Goal: Answer question/provide support

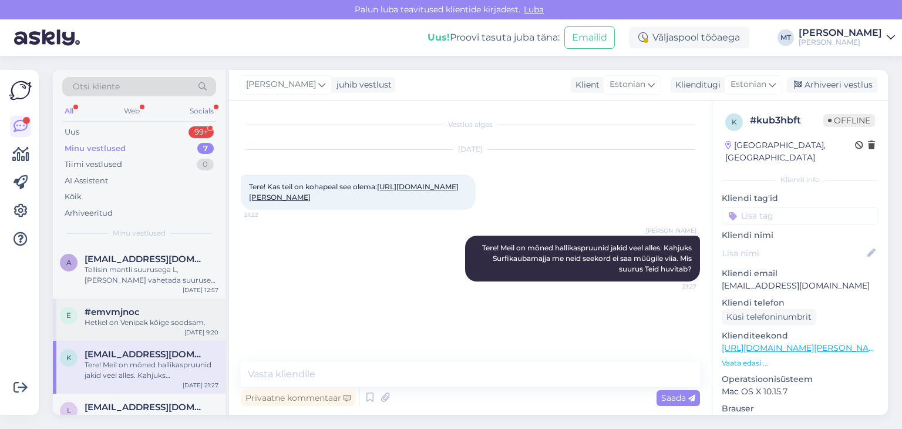
click at [152, 321] on div "Hetkel on Venipak kõige soodsam." at bounding box center [152, 322] width 134 height 11
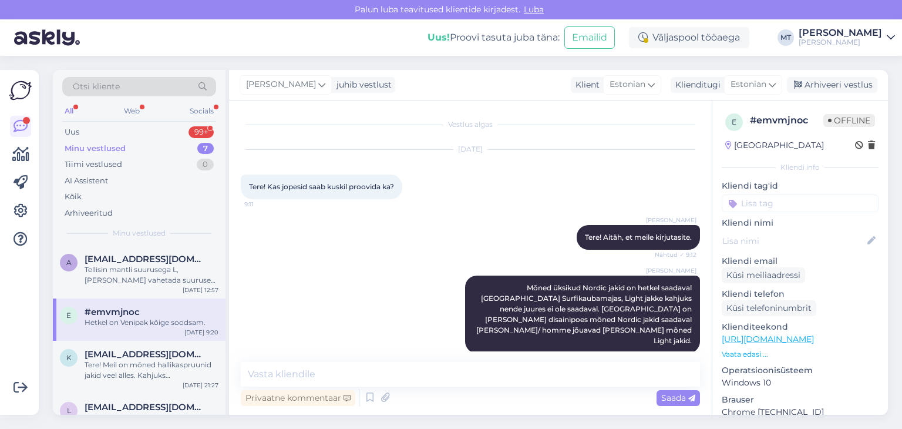
scroll to position [562, 0]
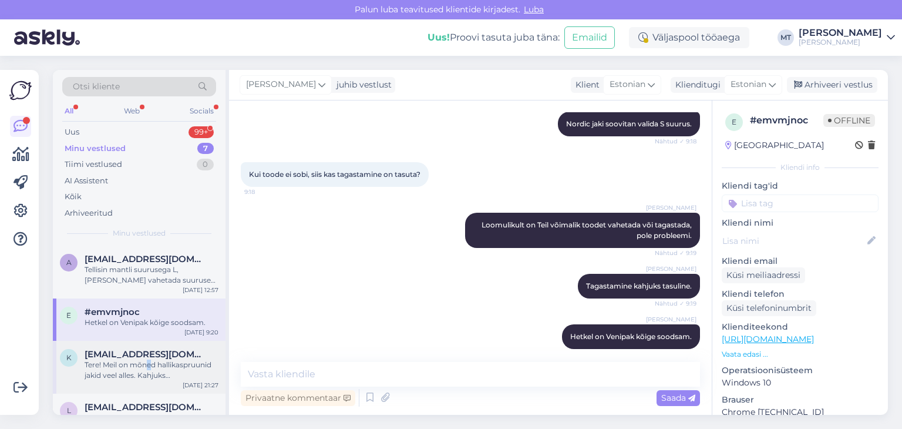
click at [149, 360] on div "Tere! Meil on mõned hallikaspruunid jakid veel alles. Kahjuks Surfikaubamajja m…" at bounding box center [152, 369] width 134 height 21
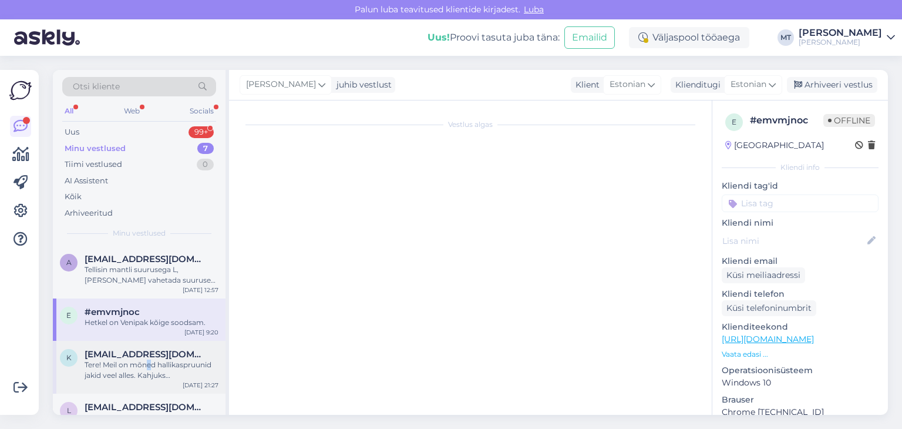
scroll to position [0, 0]
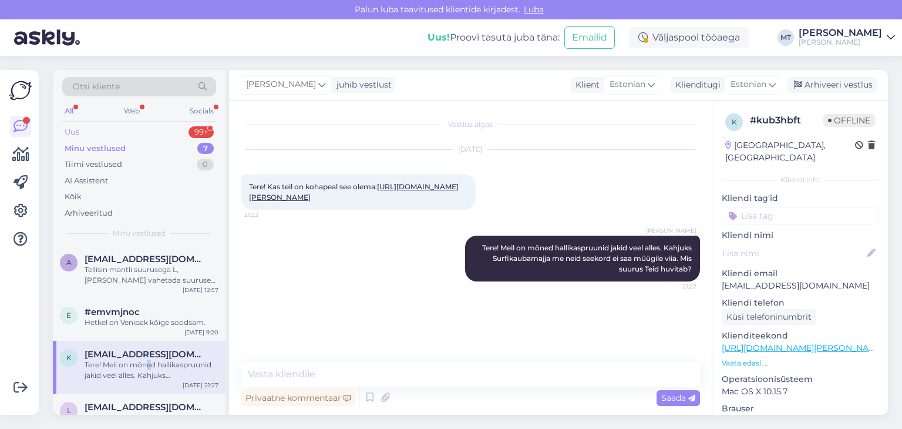
click at [69, 130] on div "Uus" at bounding box center [72, 132] width 15 height 12
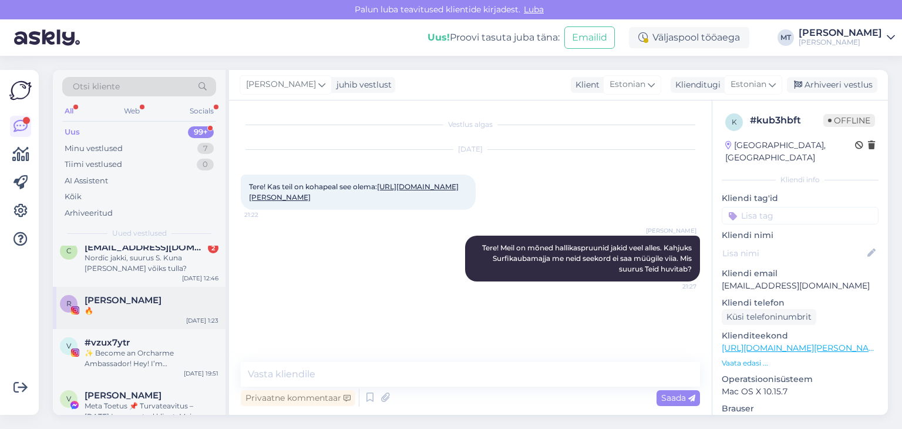
scroll to position [59, 0]
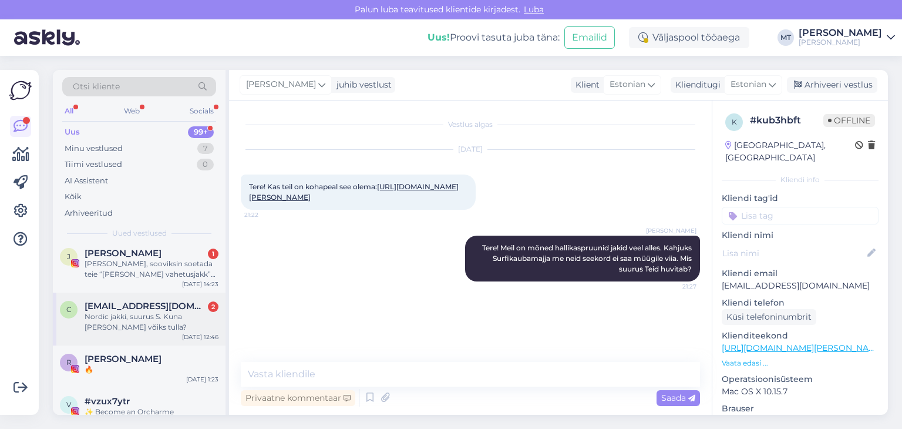
click at [105, 325] on div "Nordic jakki, suurus S. Kuna [PERSON_NAME] võiks tulla?" at bounding box center [152, 321] width 134 height 21
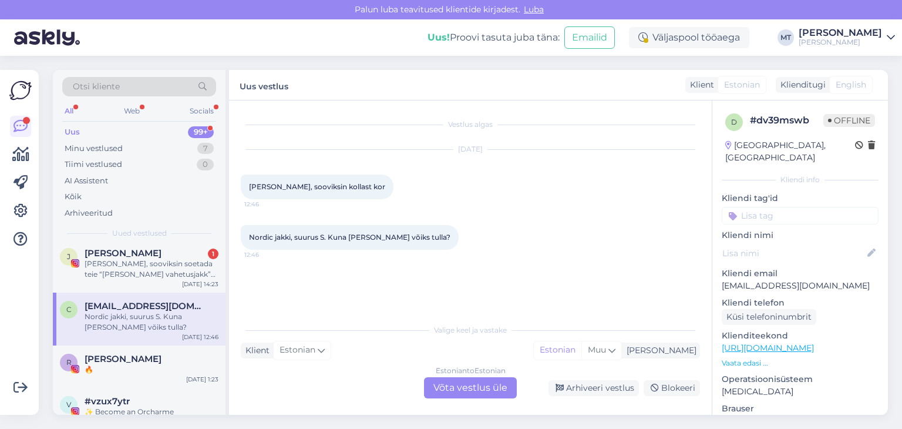
click at [461, 390] on div "Estonian to Estonian Võta vestlus üle" at bounding box center [470, 387] width 93 height 21
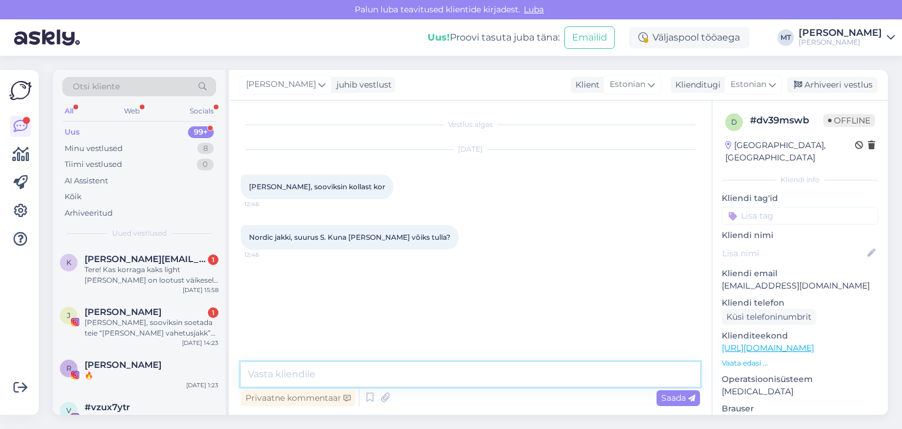
click at [400, 368] on textarea at bounding box center [470, 374] width 459 height 25
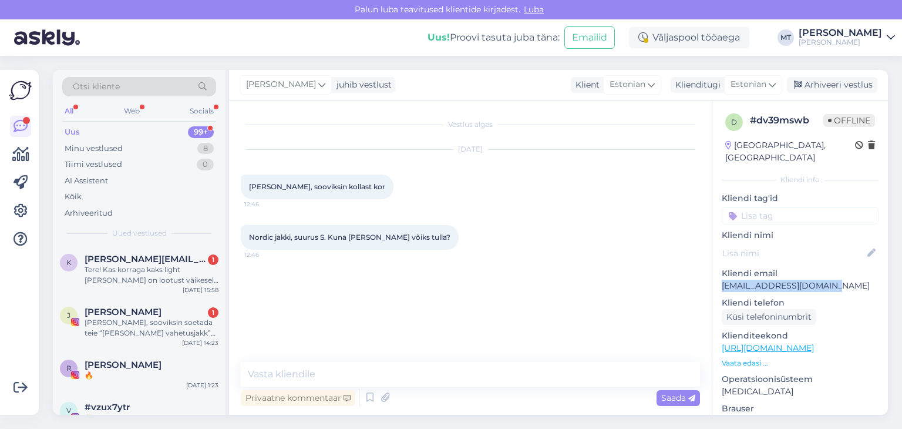
drag, startPoint x: 836, startPoint y: 274, endPoint x: 713, endPoint y: 275, distance: 123.3
click at [713, 275] on div "d # dv39mswb Offline [GEOGRAPHIC_DATA], [GEOGRAPHIC_DATA] Kliendi info Kliendi …" at bounding box center [800, 347] width 176 height 495
copy p "[EMAIL_ADDRESS][DOMAIN_NAME]"
